Goal: Task Accomplishment & Management: Use online tool/utility

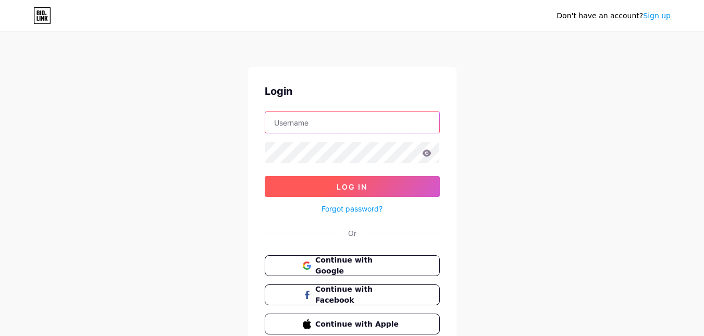
type input "[EMAIL_ADDRESS][DOMAIN_NAME]"
click at [358, 185] on span "Log In" at bounding box center [352, 186] width 31 height 9
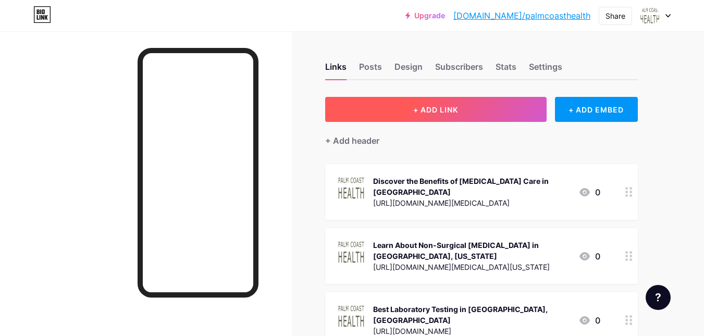
click at [444, 109] on span "+ ADD LINK" at bounding box center [435, 109] width 45 height 9
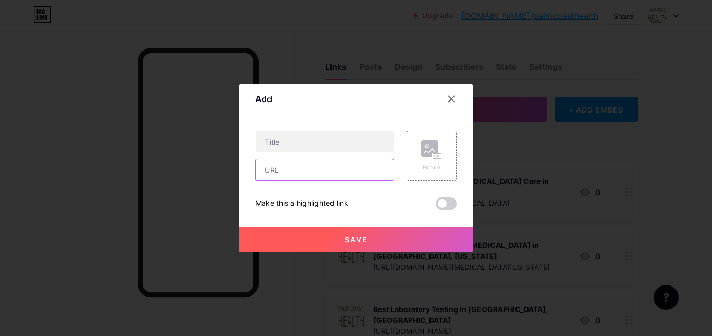
click at [356, 166] on input "text" at bounding box center [325, 170] width 138 height 21
paste input "[URL][DOMAIN_NAME]"
type input "[URL][DOMAIN_NAME]"
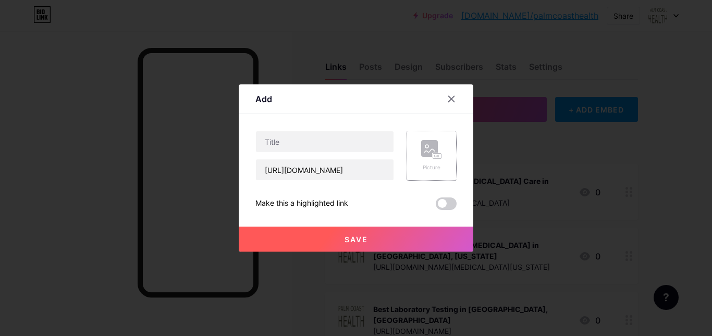
click at [430, 174] on div "Picture" at bounding box center [432, 156] width 50 height 50
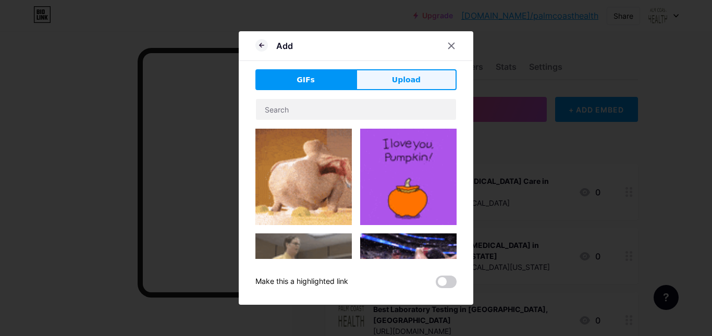
click at [406, 75] on span "Upload" at bounding box center [406, 80] width 29 height 11
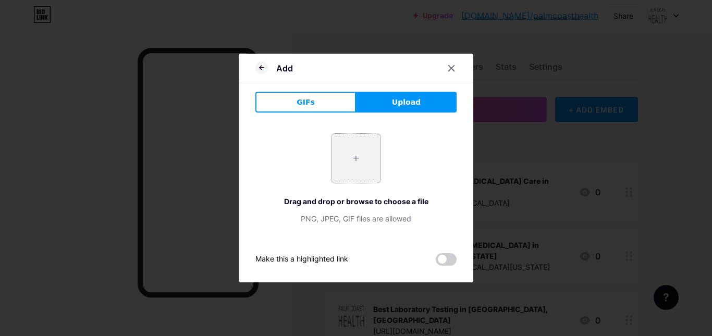
click at [364, 154] on input "file" at bounding box center [356, 158] width 49 height 49
type input "C:\fakepath\imgi_5_2.png"
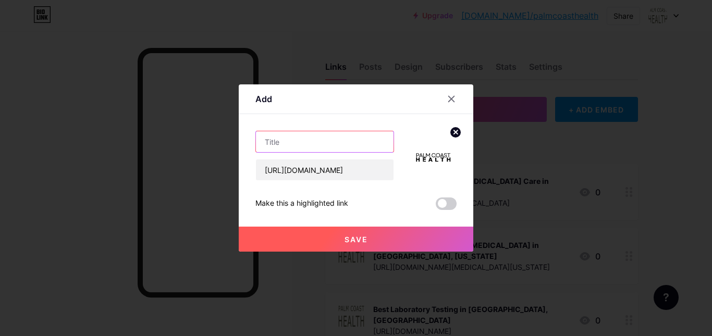
click at [360, 140] on input "text" at bounding box center [325, 141] width 138 height 21
paste input "Experience Pain Relief with Non-Surgical [MEDICAL_DATA] in [GEOGRAPHIC_DATA]"
type input "Experience Pain Relief with Non-Surgical [MEDICAL_DATA] in [GEOGRAPHIC_DATA]"
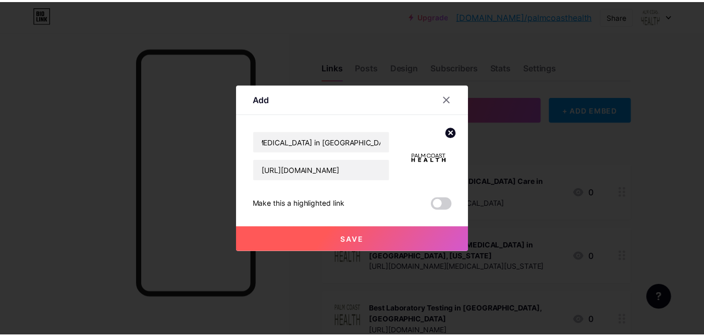
scroll to position [0, 0]
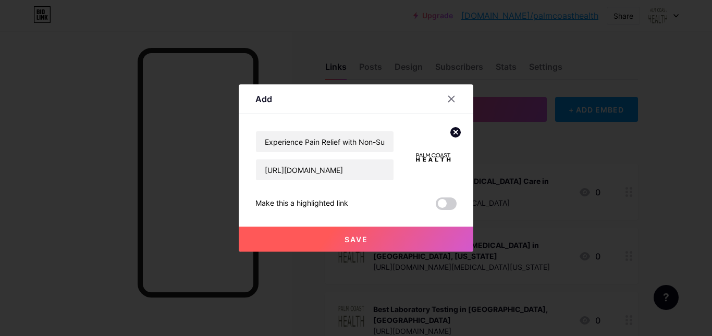
click at [380, 242] on button "Save" at bounding box center [356, 239] width 235 height 25
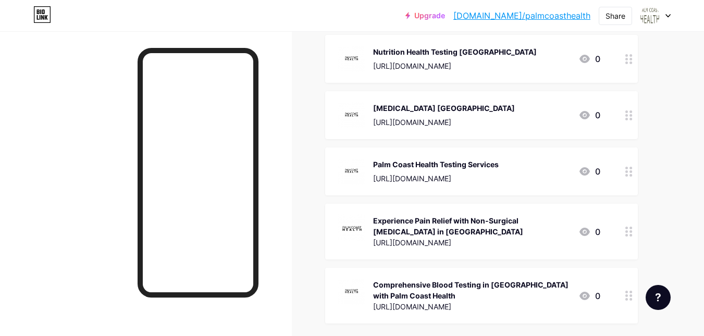
scroll to position [2924, 0]
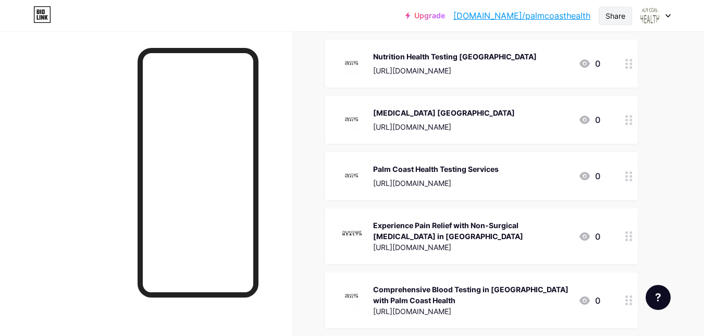
click at [611, 19] on div "Share" at bounding box center [616, 15] width 20 height 11
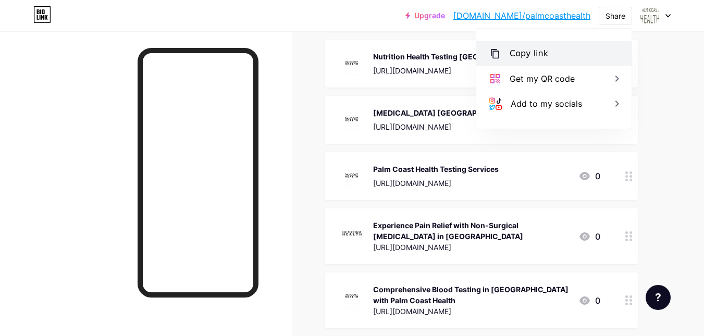
click at [583, 50] on div "Copy link" at bounding box center [553, 53] width 155 height 25
